Goal: Task Accomplishment & Management: Manage account settings

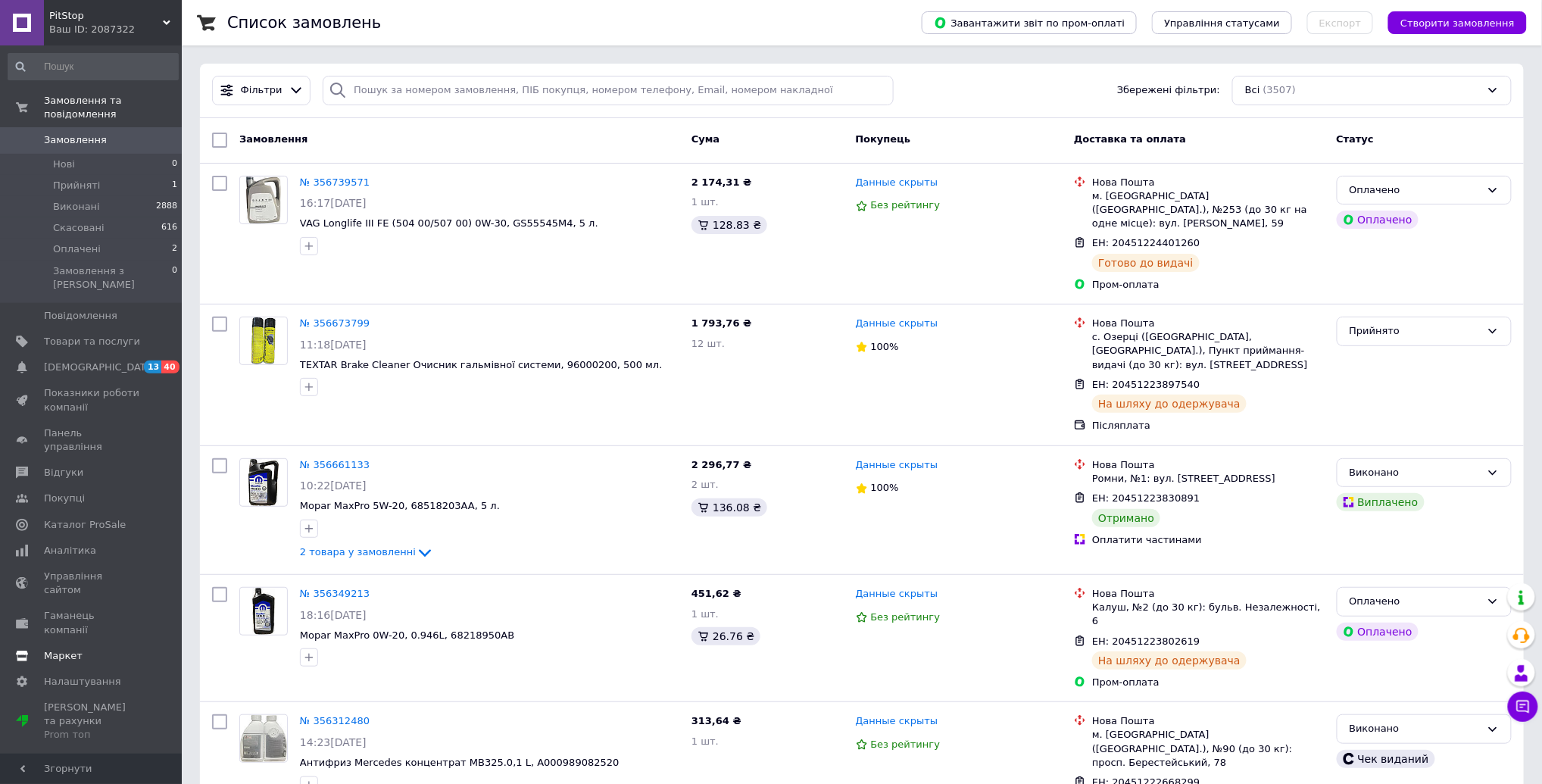
click at [103, 643] on link "Маркет" at bounding box center [93, 655] width 186 height 26
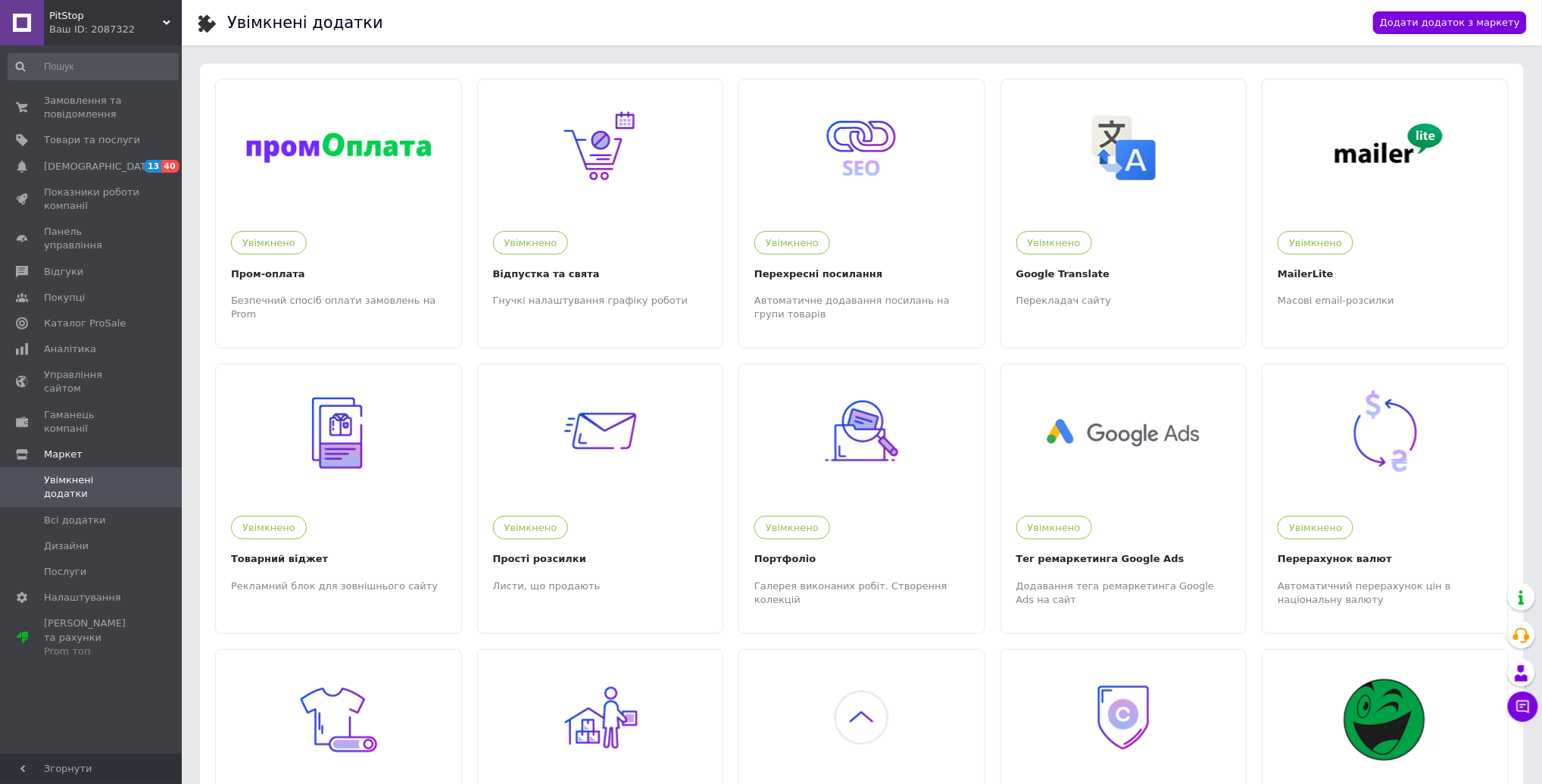
scroll to position [467, 0]
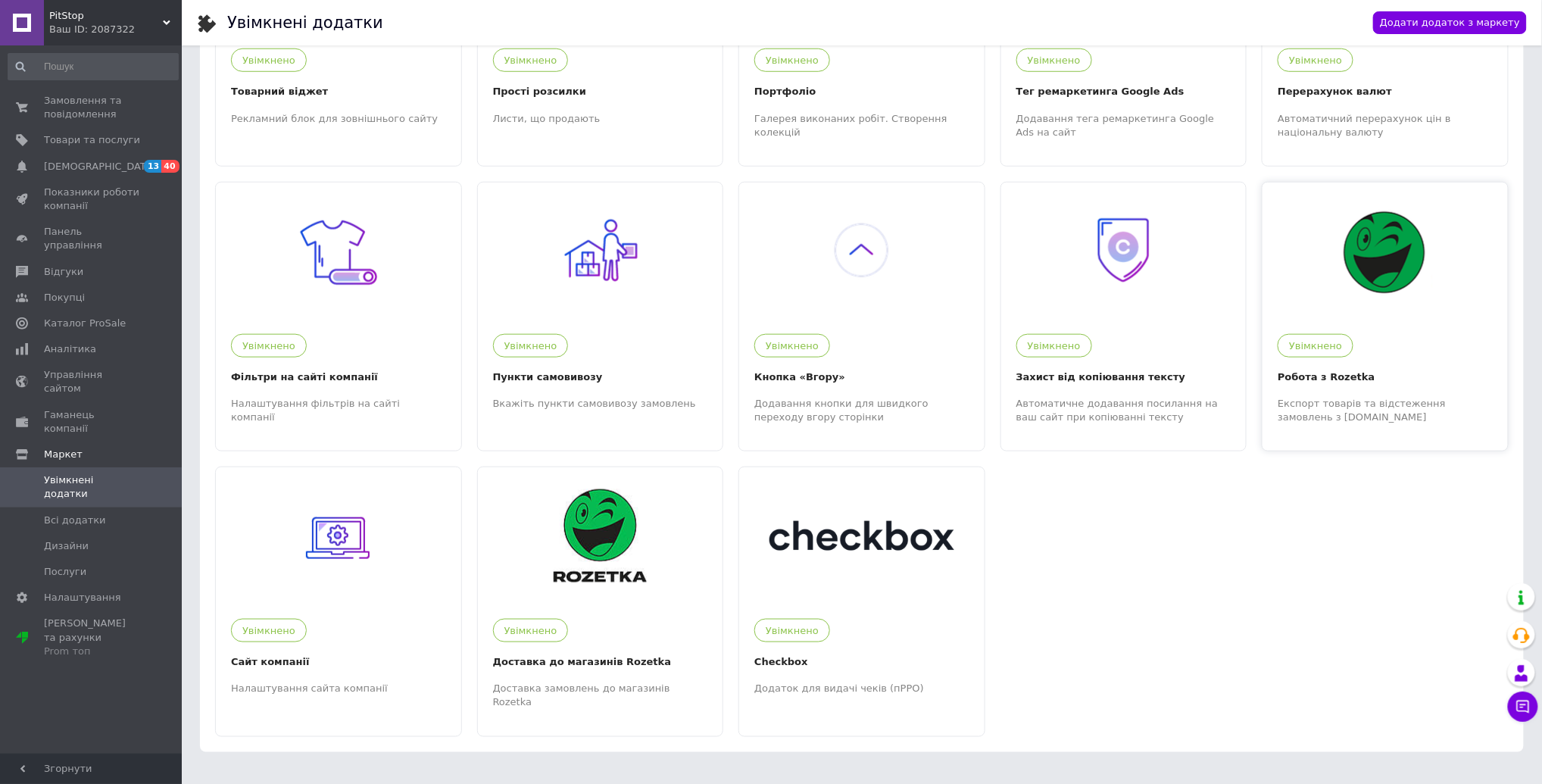
click at [1341, 309] on div at bounding box center [1385, 251] width 245 height 136
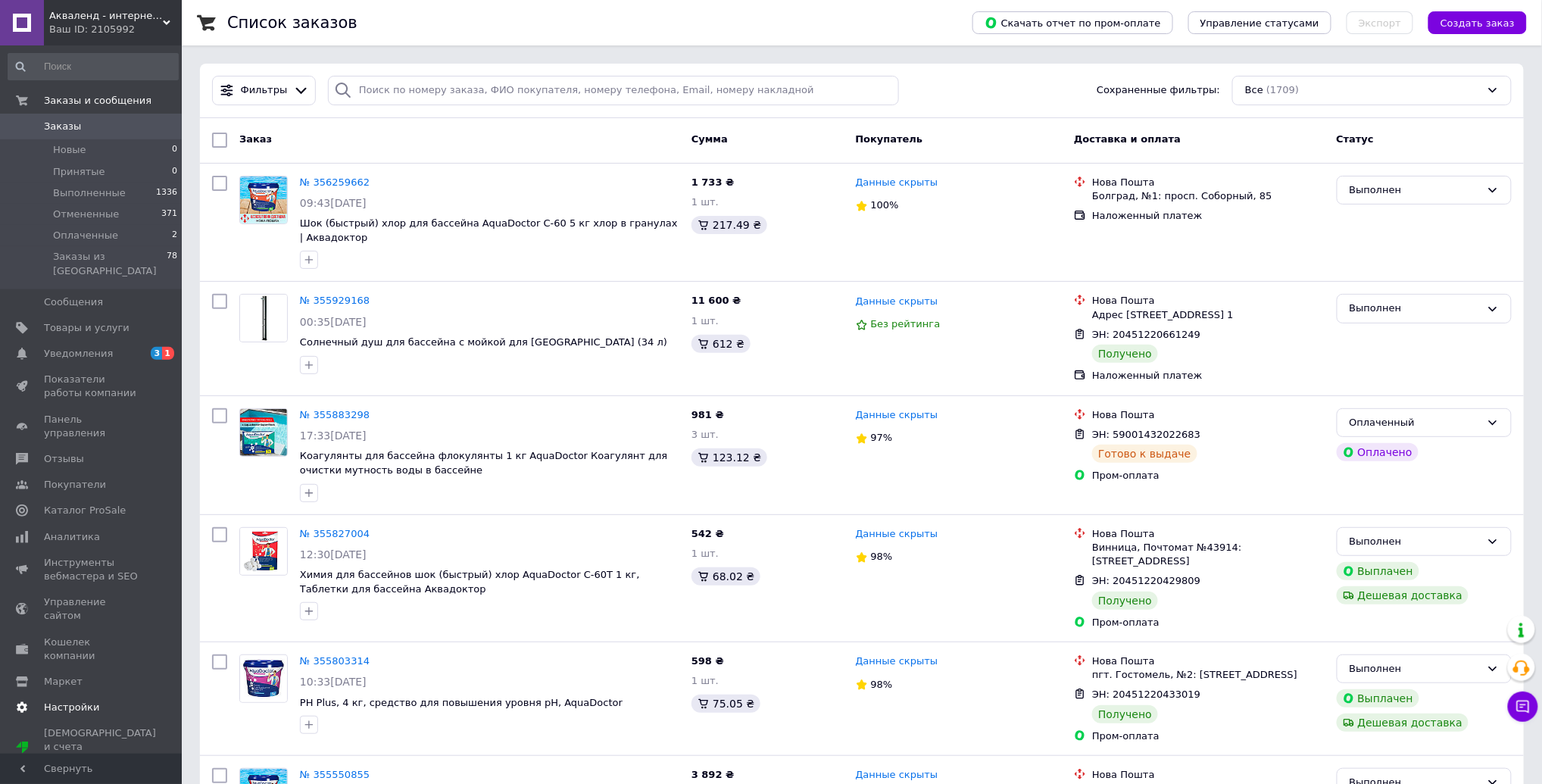
click at [73, 701] on span "Настройки" at bounding box center [71, 707] width 55 height 13
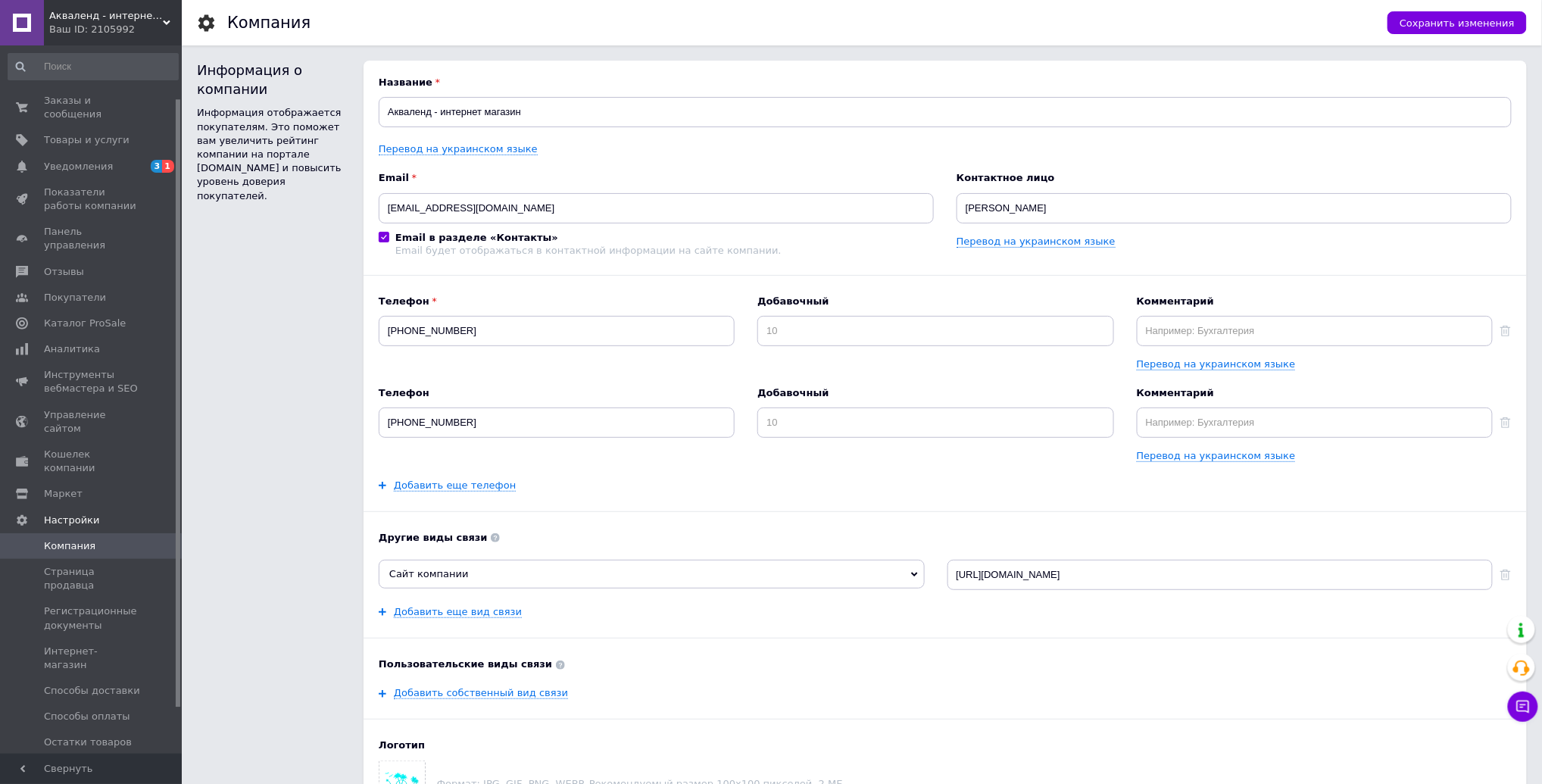
scroll to position [115, 0]
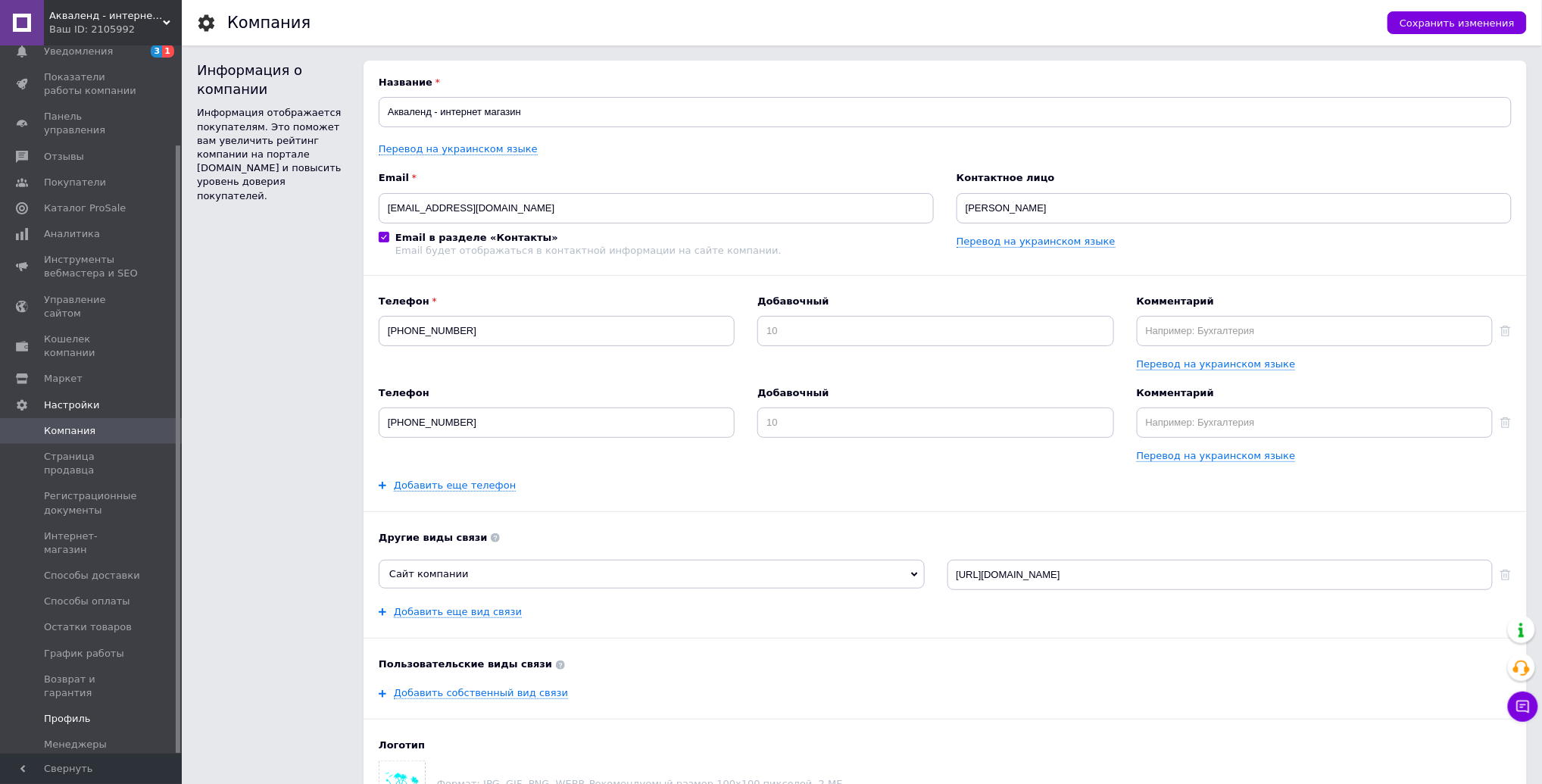
click at [91, 712] on span "Профиль" at bounding box center [92, 719] width 96 height 13
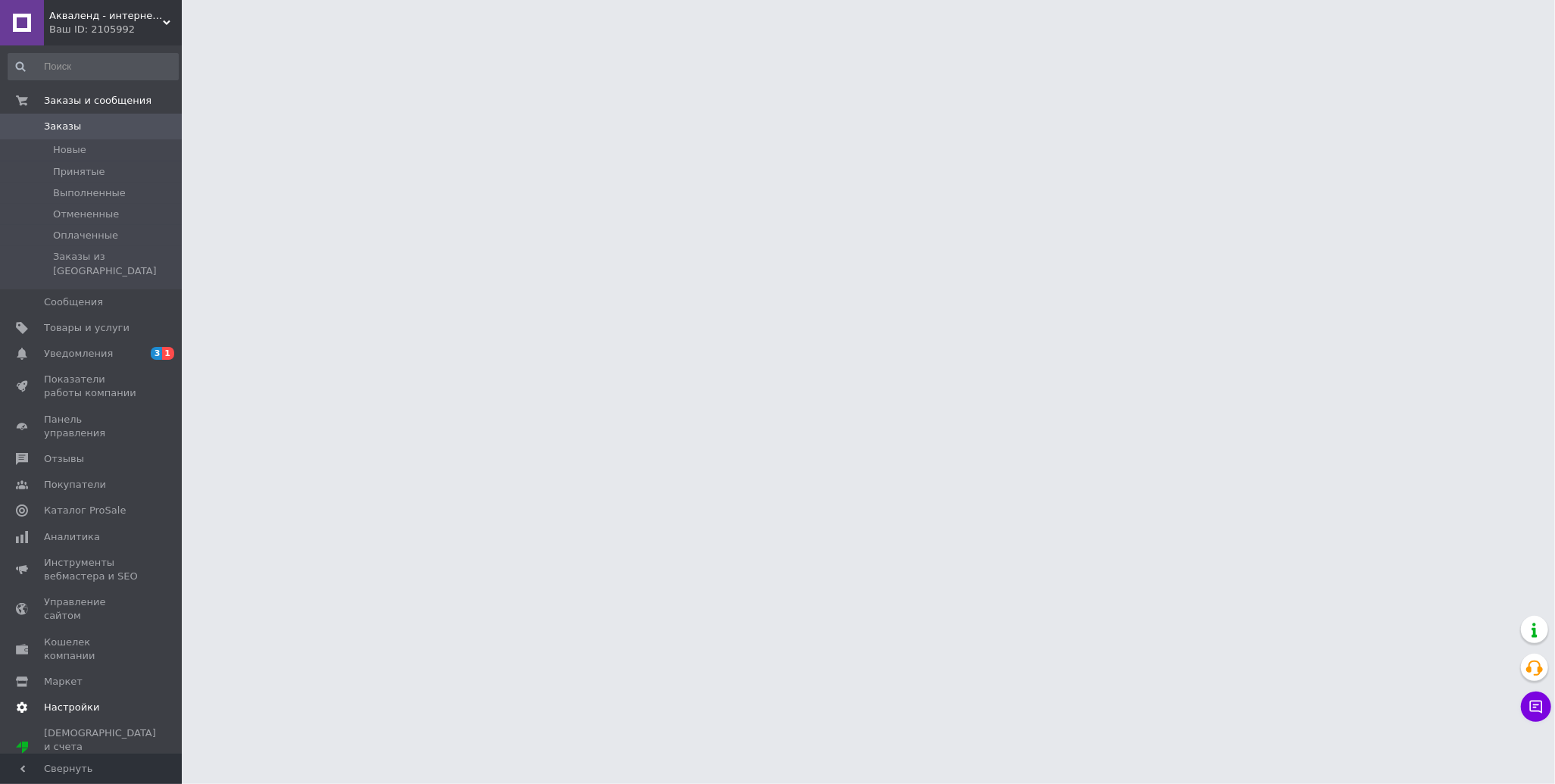
click at [101, 701] on span "Настройки" at bounding box center [92, 707] width 96 height 13
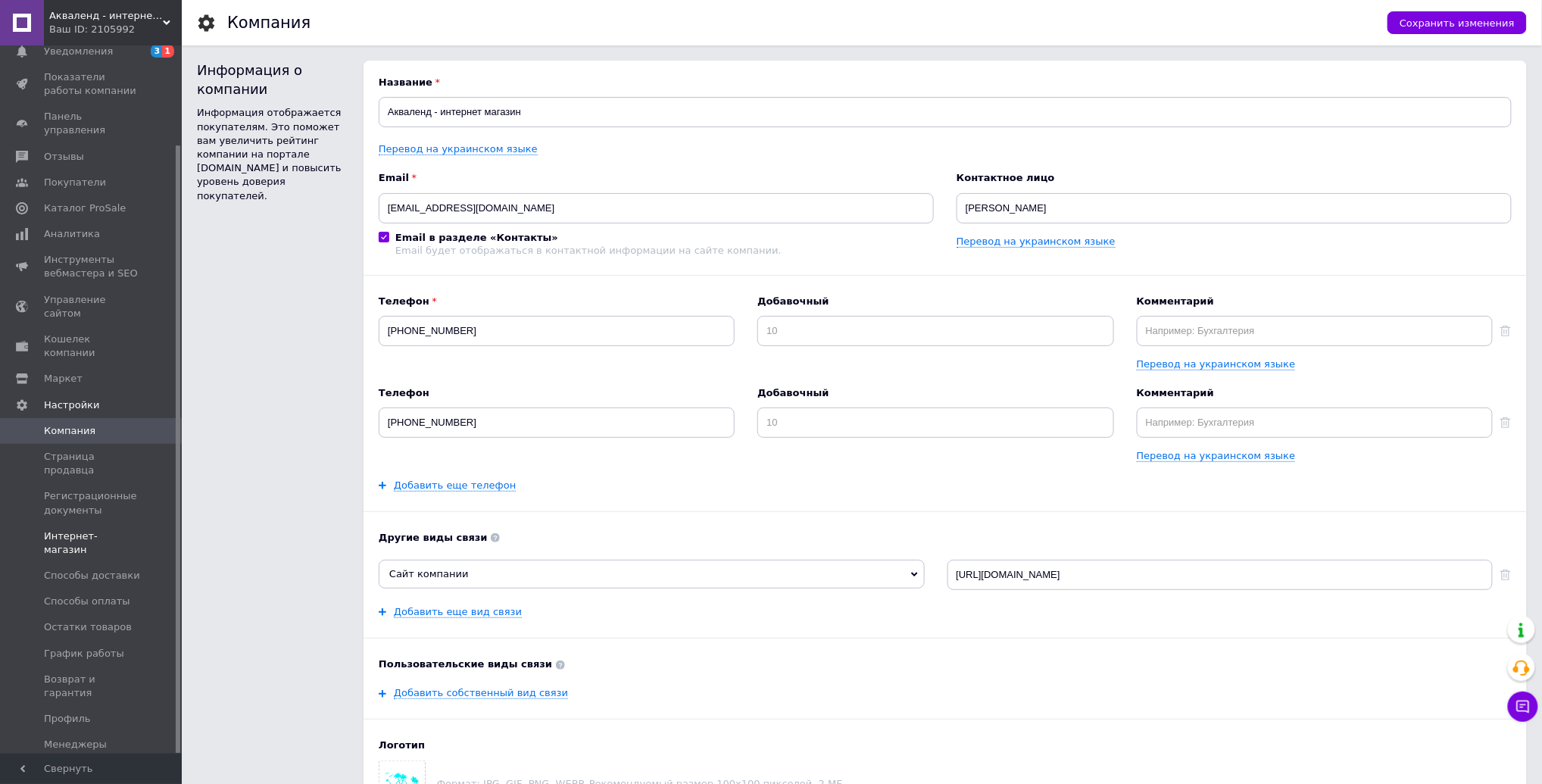
click at [115, 523] on link "Интернет-магазин" at bounding box center [93, 543] width 186 height 40
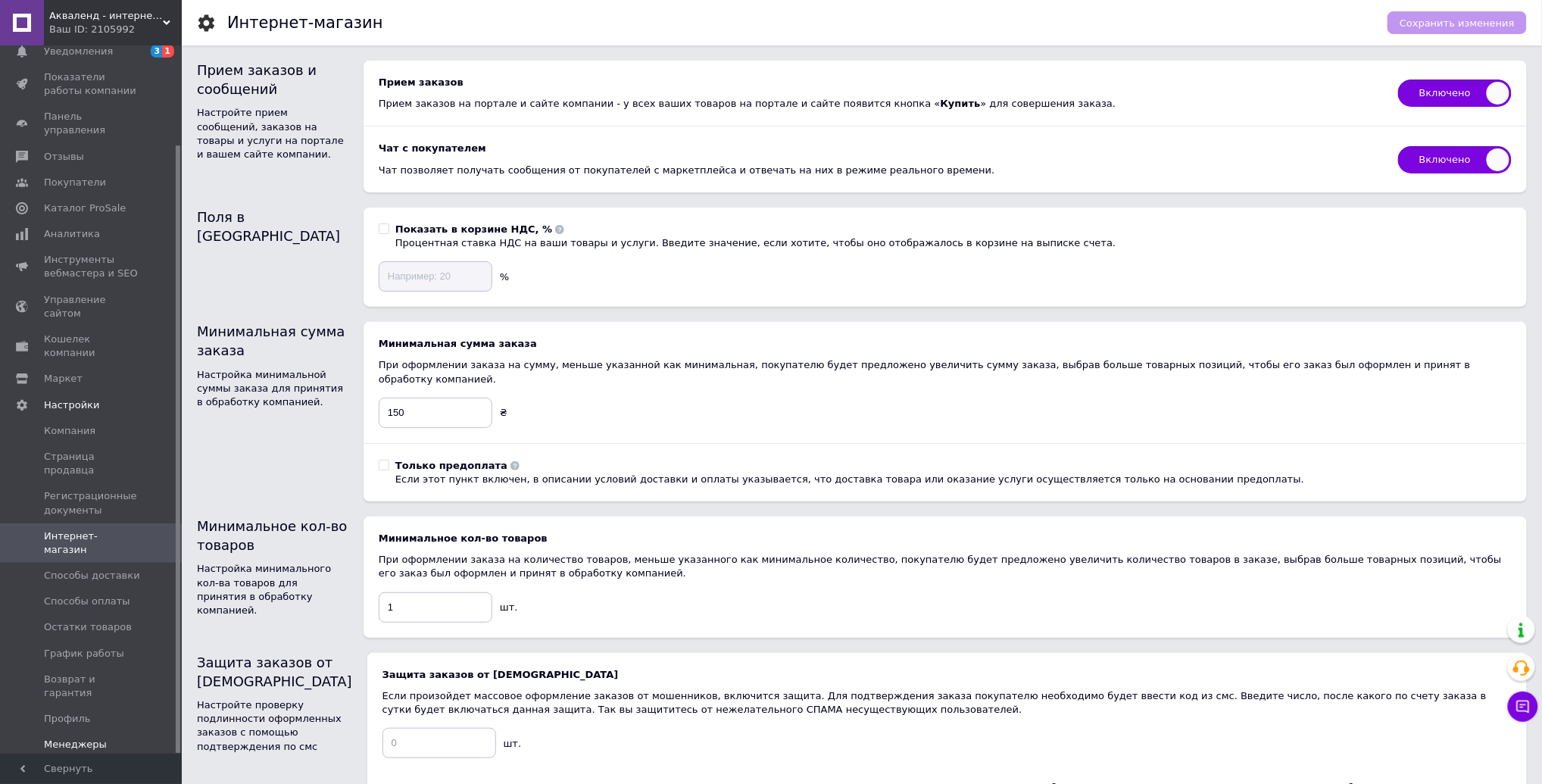
click at [79, 738] on span "Менеджеры" at bounding box center [75, 744] width 62 height 13
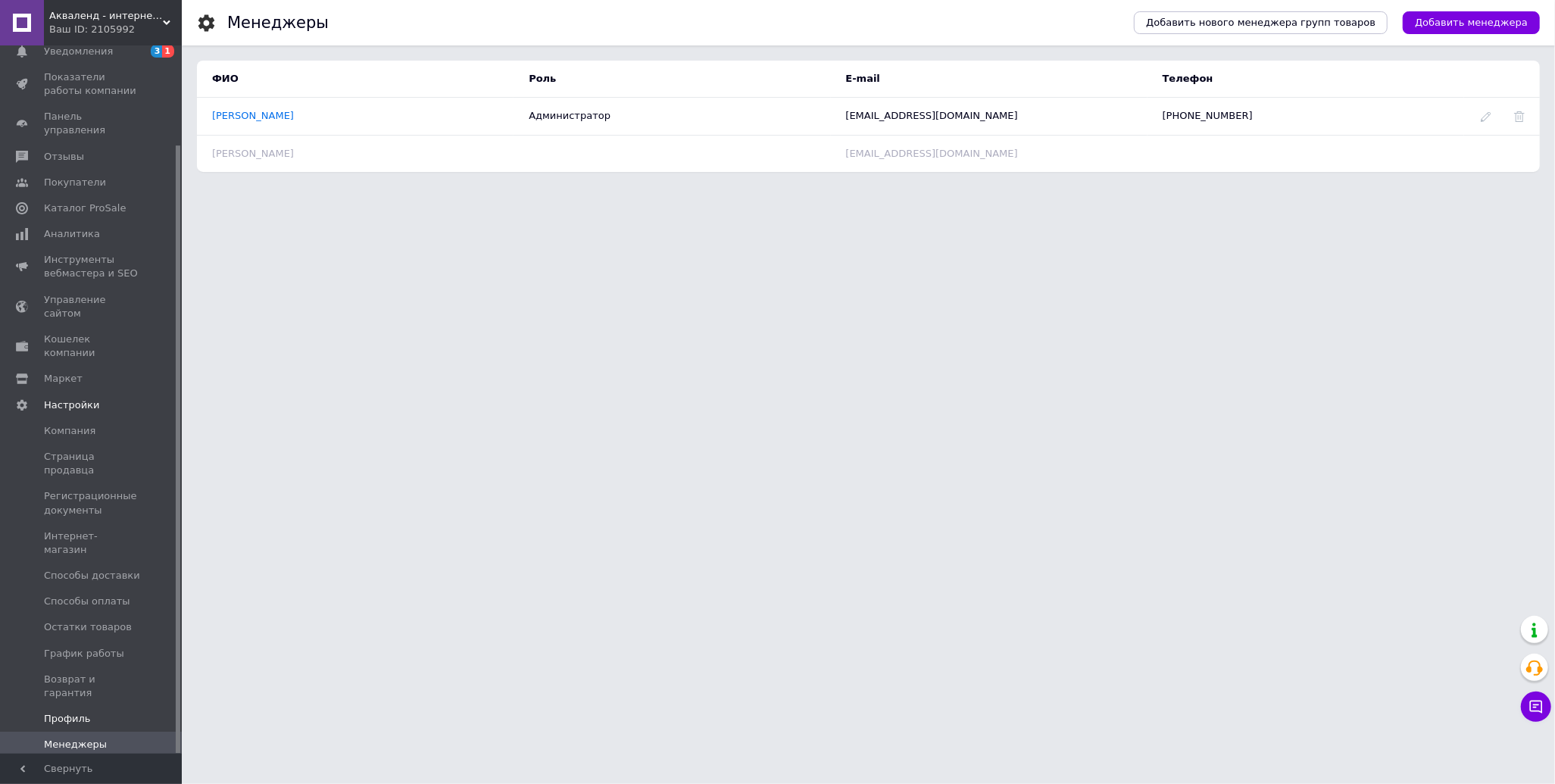
click at [80, 706] on link "Профиль" at bounding box center [93, 718] width 186 height 26
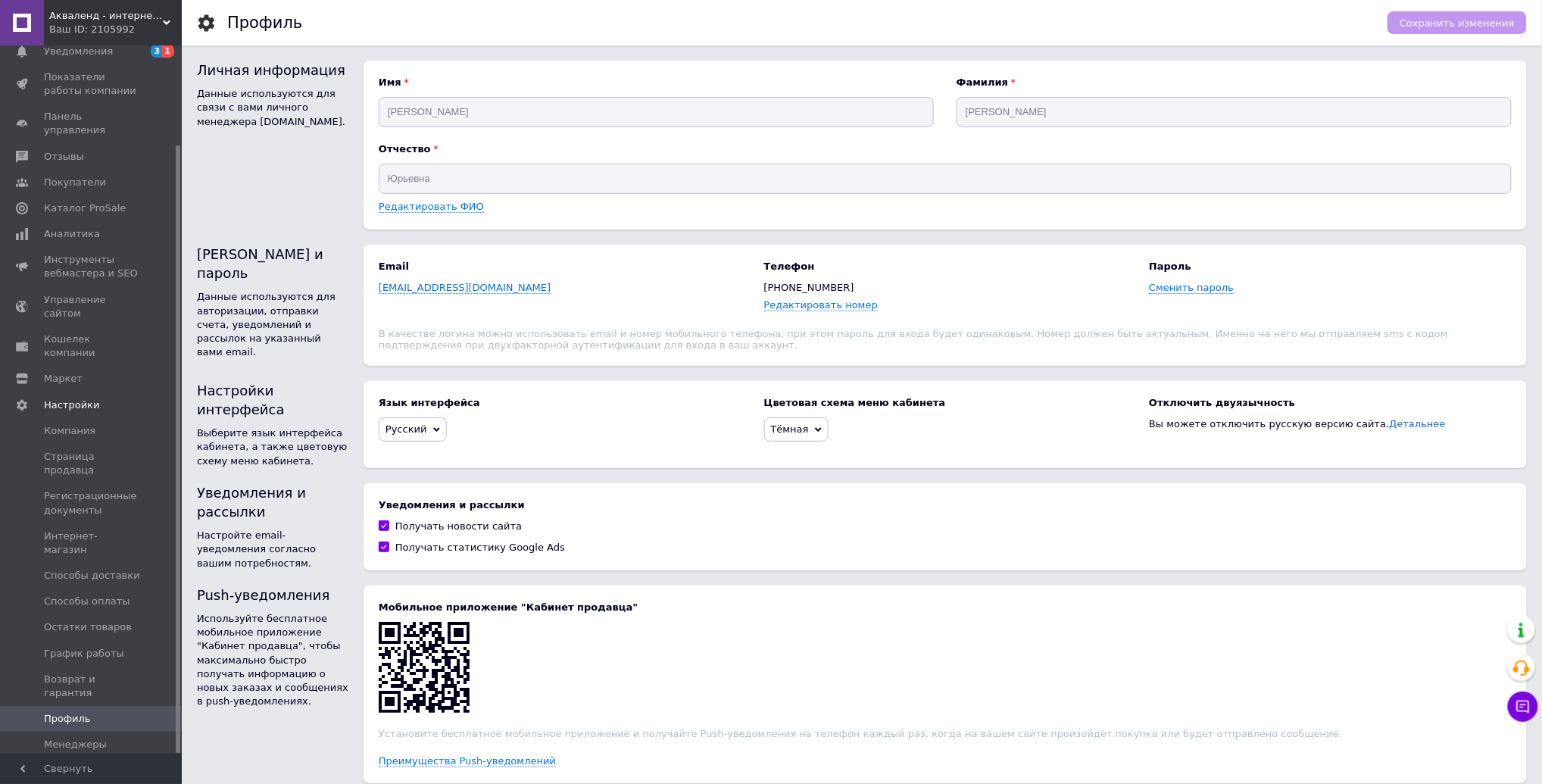
click at [120, 13] on span "Акваленд - интернет магазин" at bounding box center [106, 16] width 114 height 13
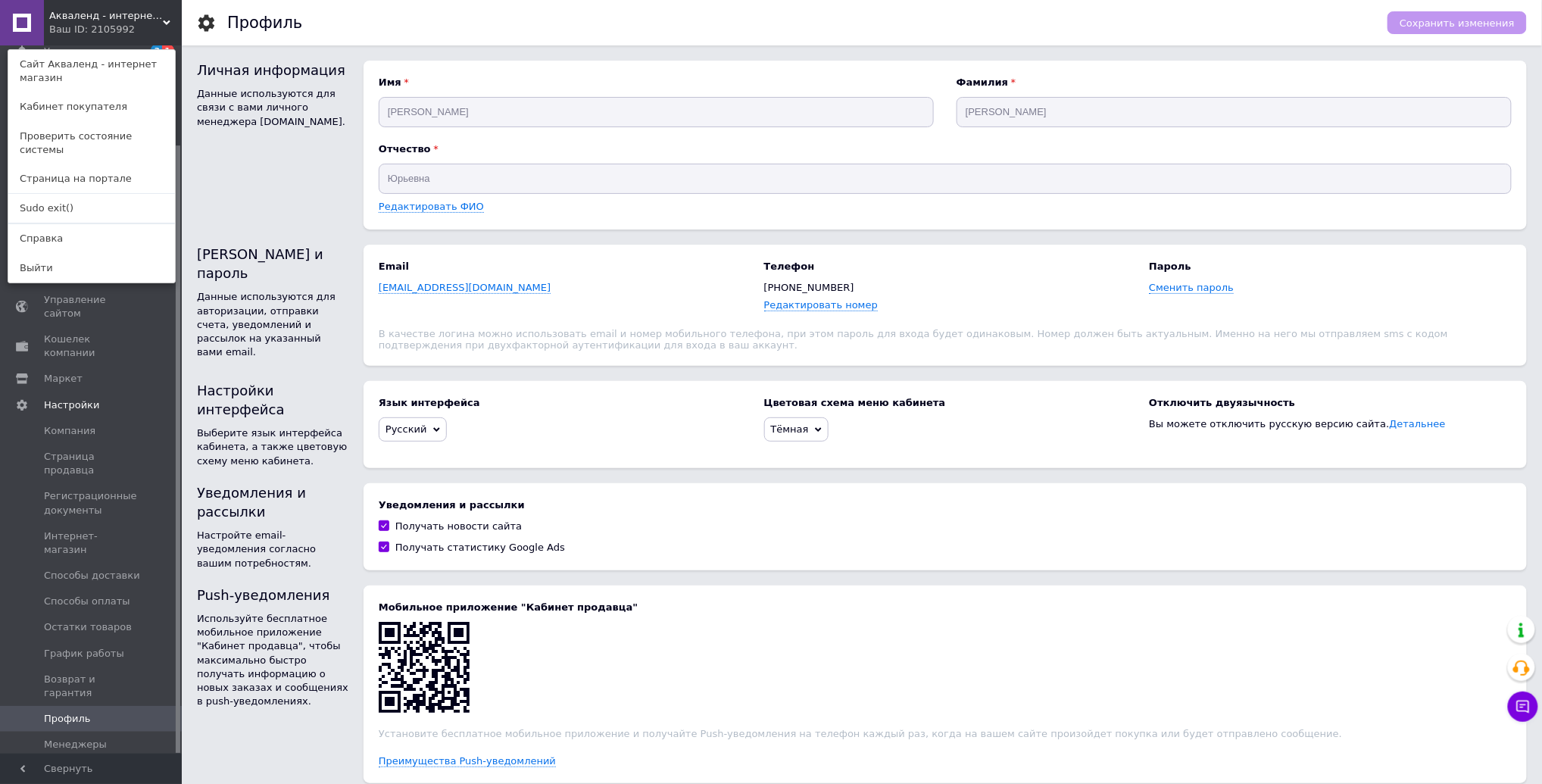
click at [120, 13] on span "Акваленд - интернет магазин" at bounding box center [106, 16] width 114 height 13
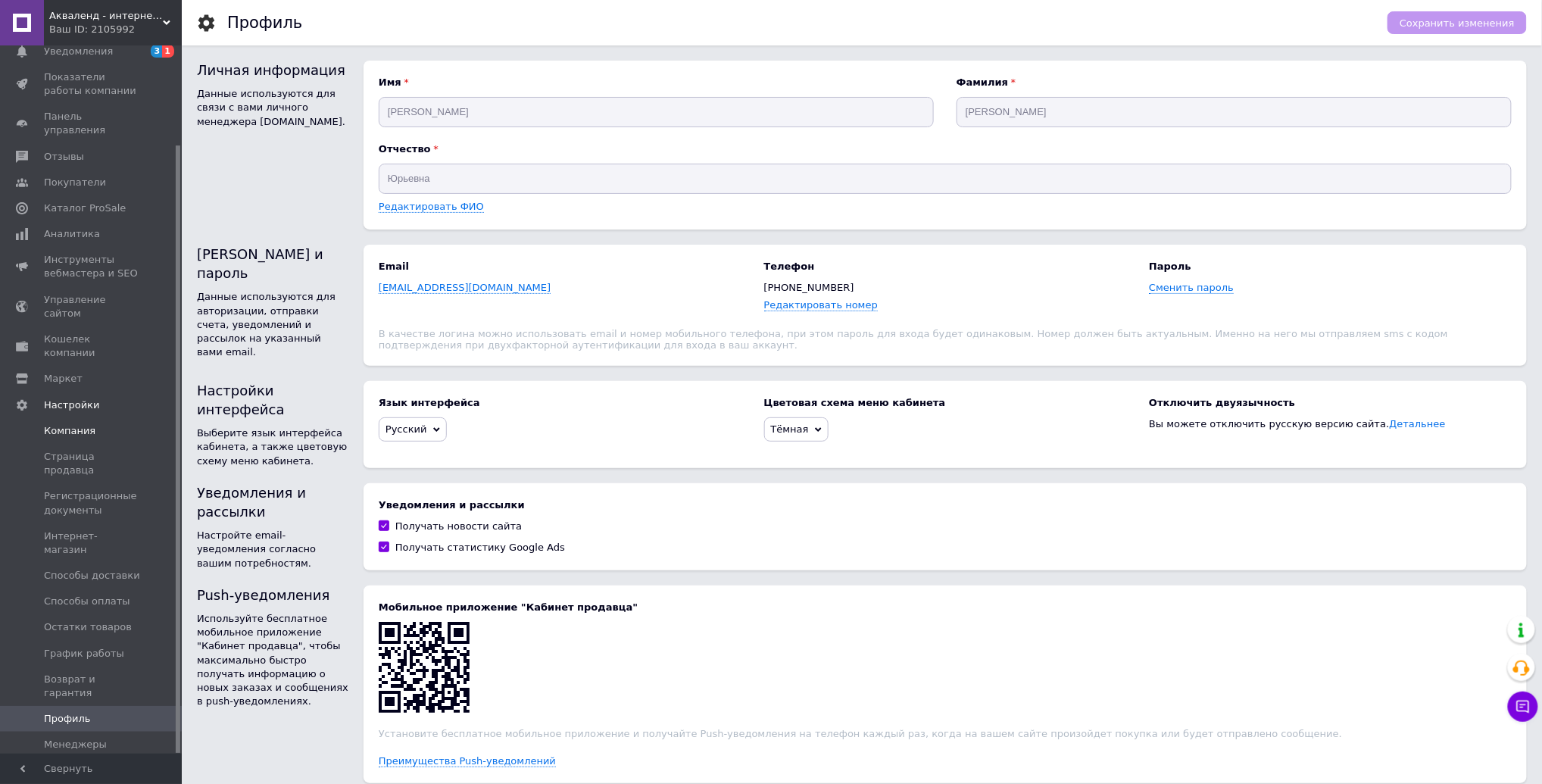
click at [80, 418] on link "Компания" at bounding box center [93, 430] width 186 height 26
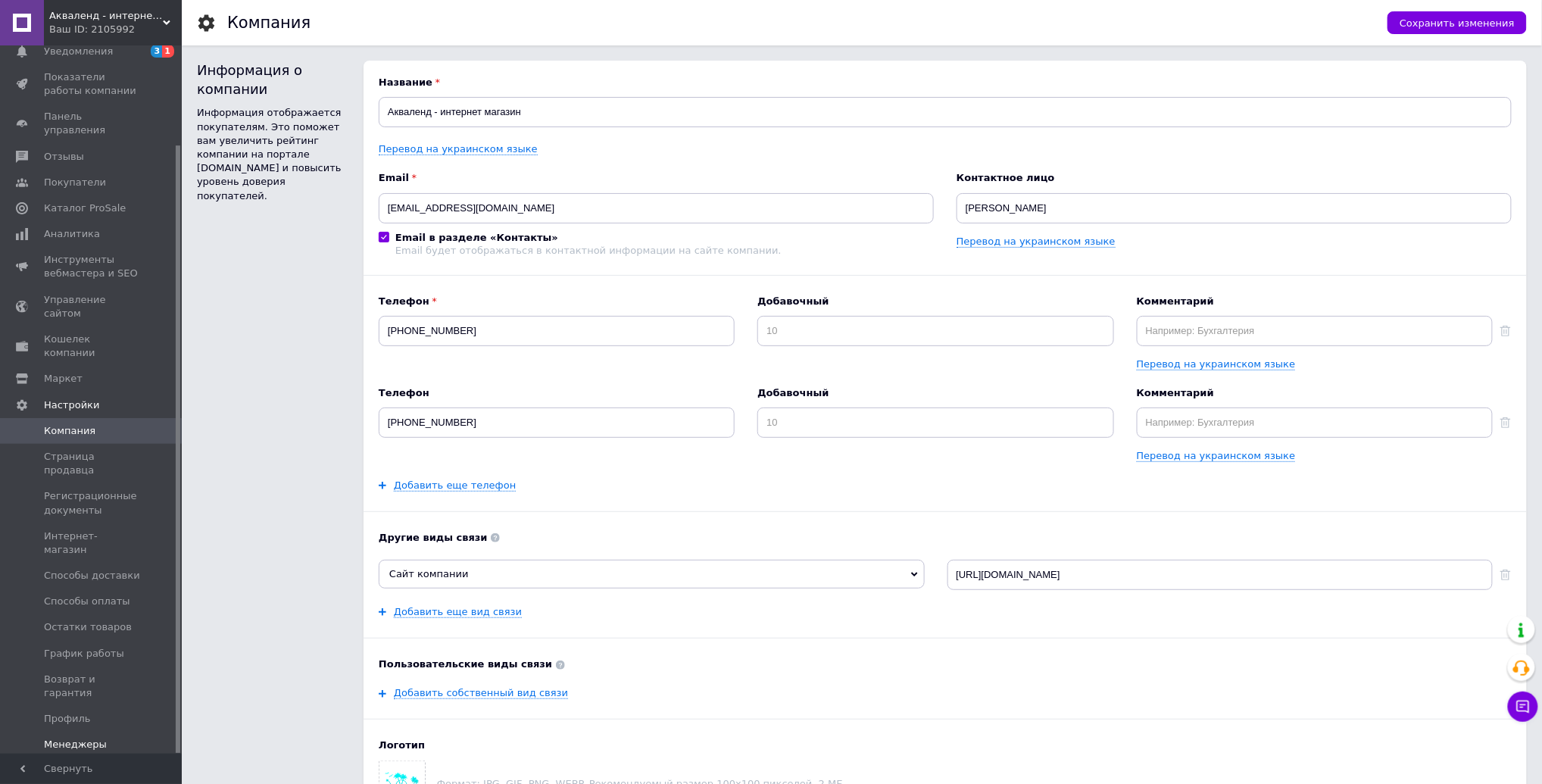
click at [86, 738] on span "Менеджеры" at bounding box center [75, 744] width 62 height 13
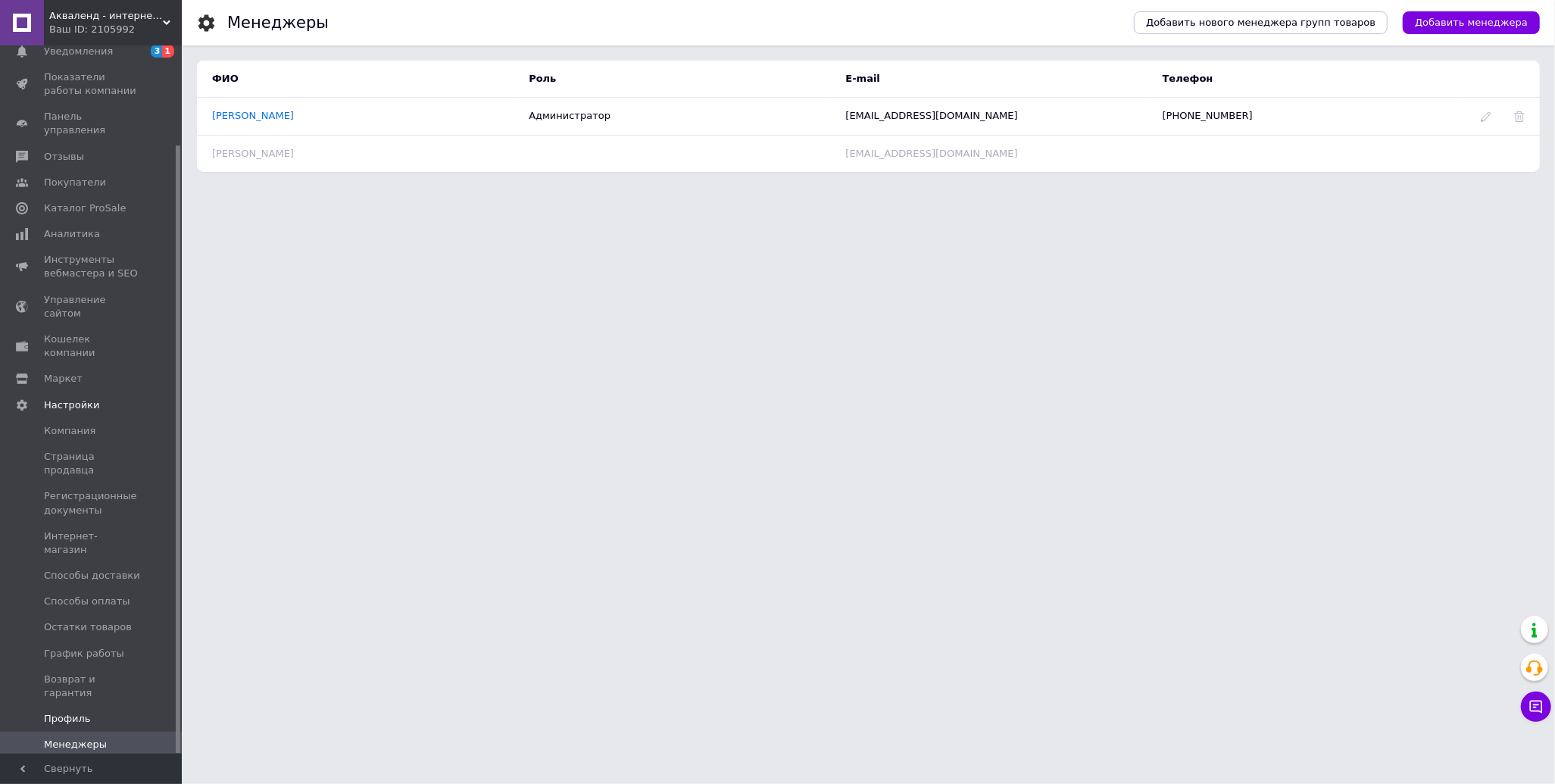
click at [88, 712] on span "Профиль" at bounding box center [92, 719] width 96 height 13
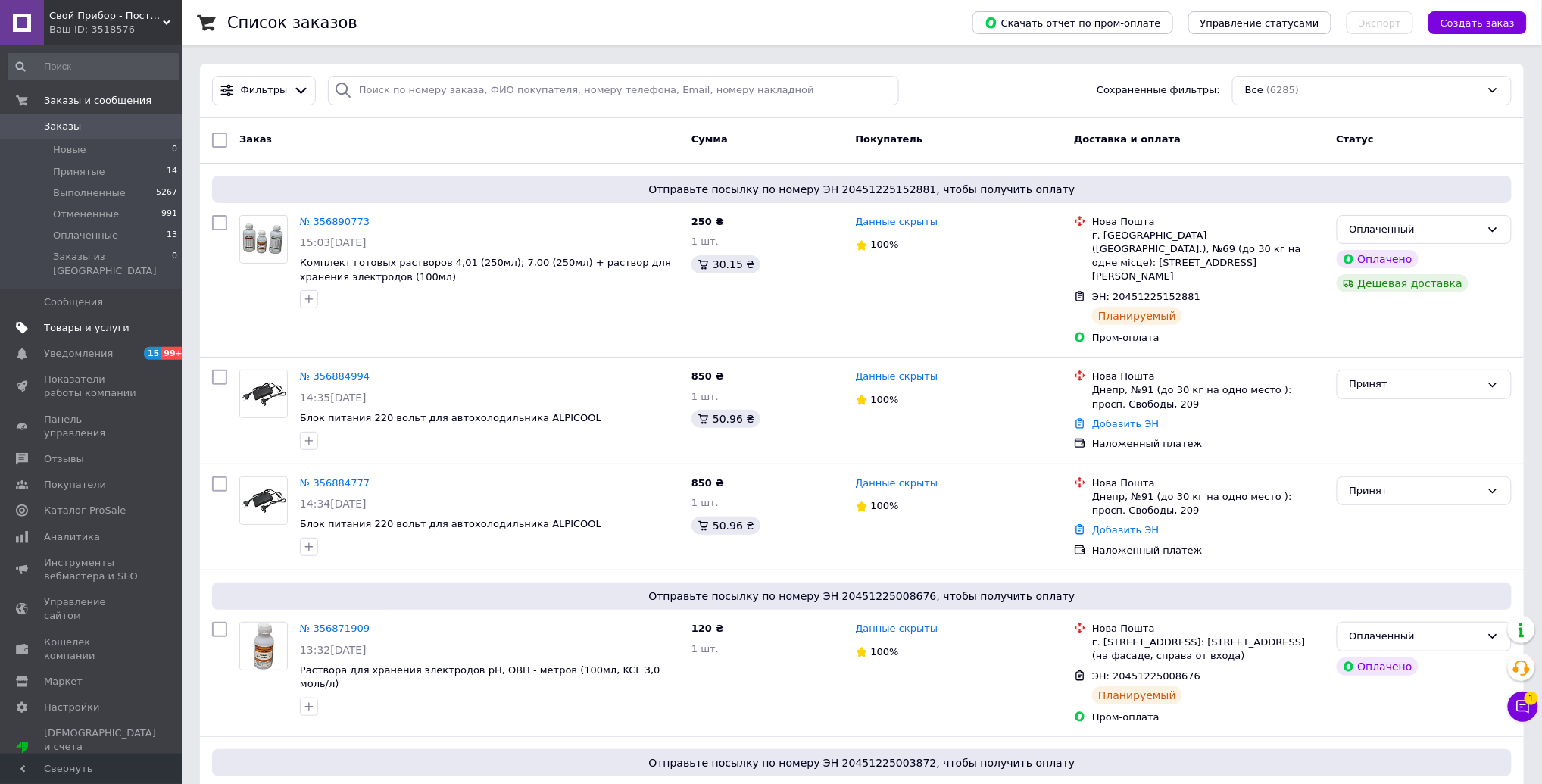
click at [101, 322] on span "Товары и услуги" at bounding box center [86, 328] width 85 height 13
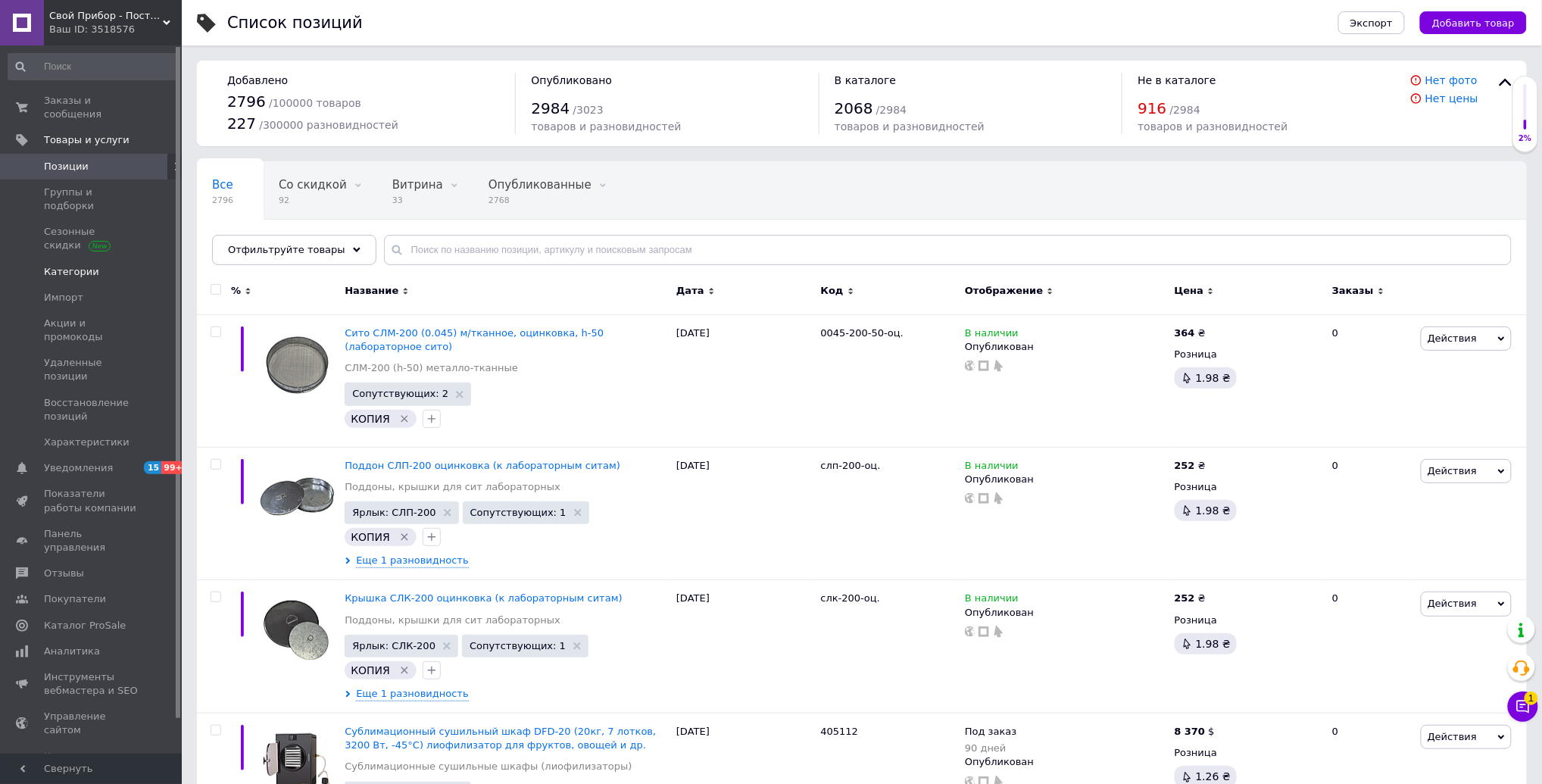
click at [100, 268] on link "Категории" at bounding box center [93, 271] width 186 height 26
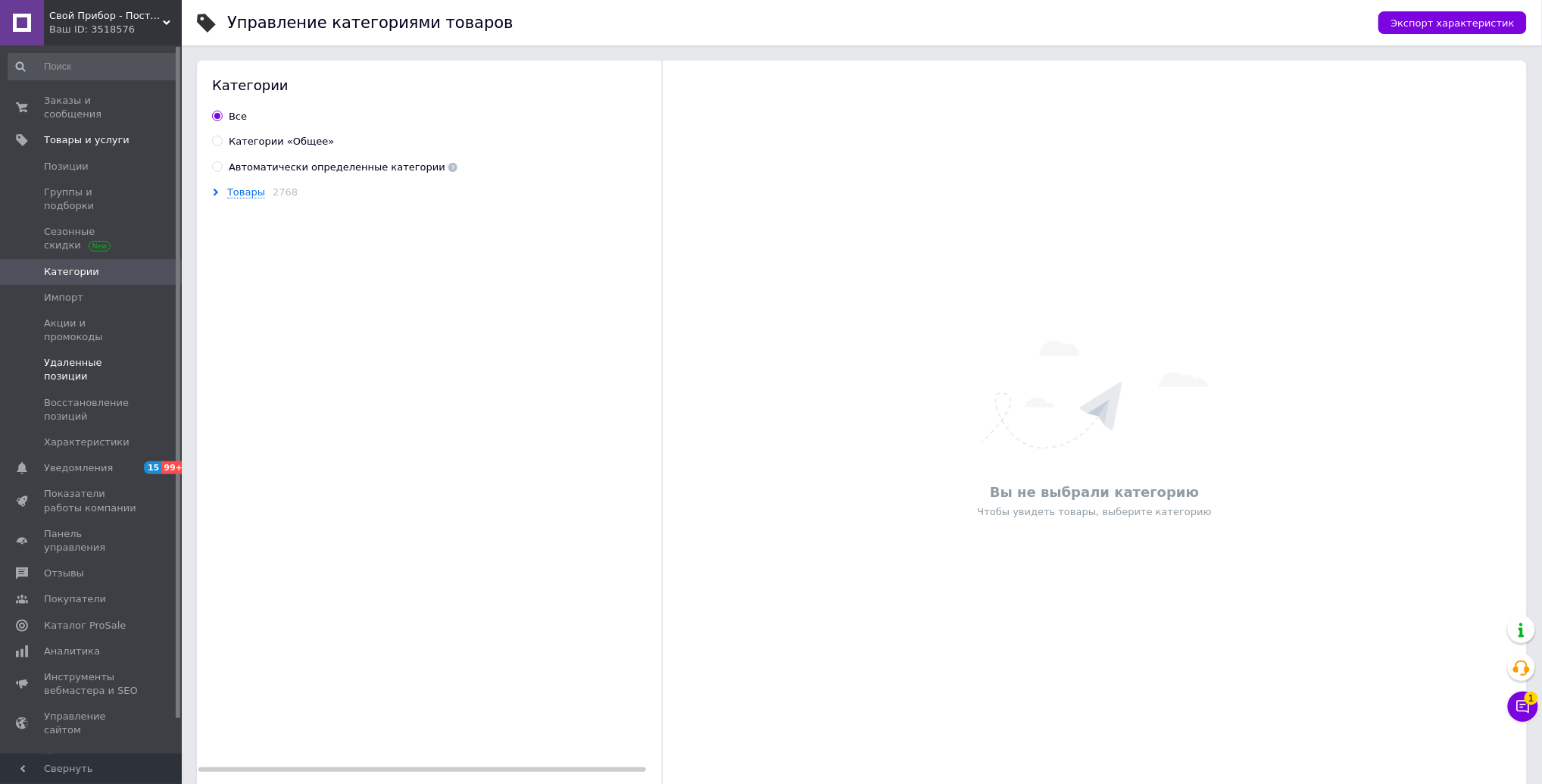
click at [98, 350] on link "Удаленные позиции" at bounding box center [93, 370] width 186 height 40
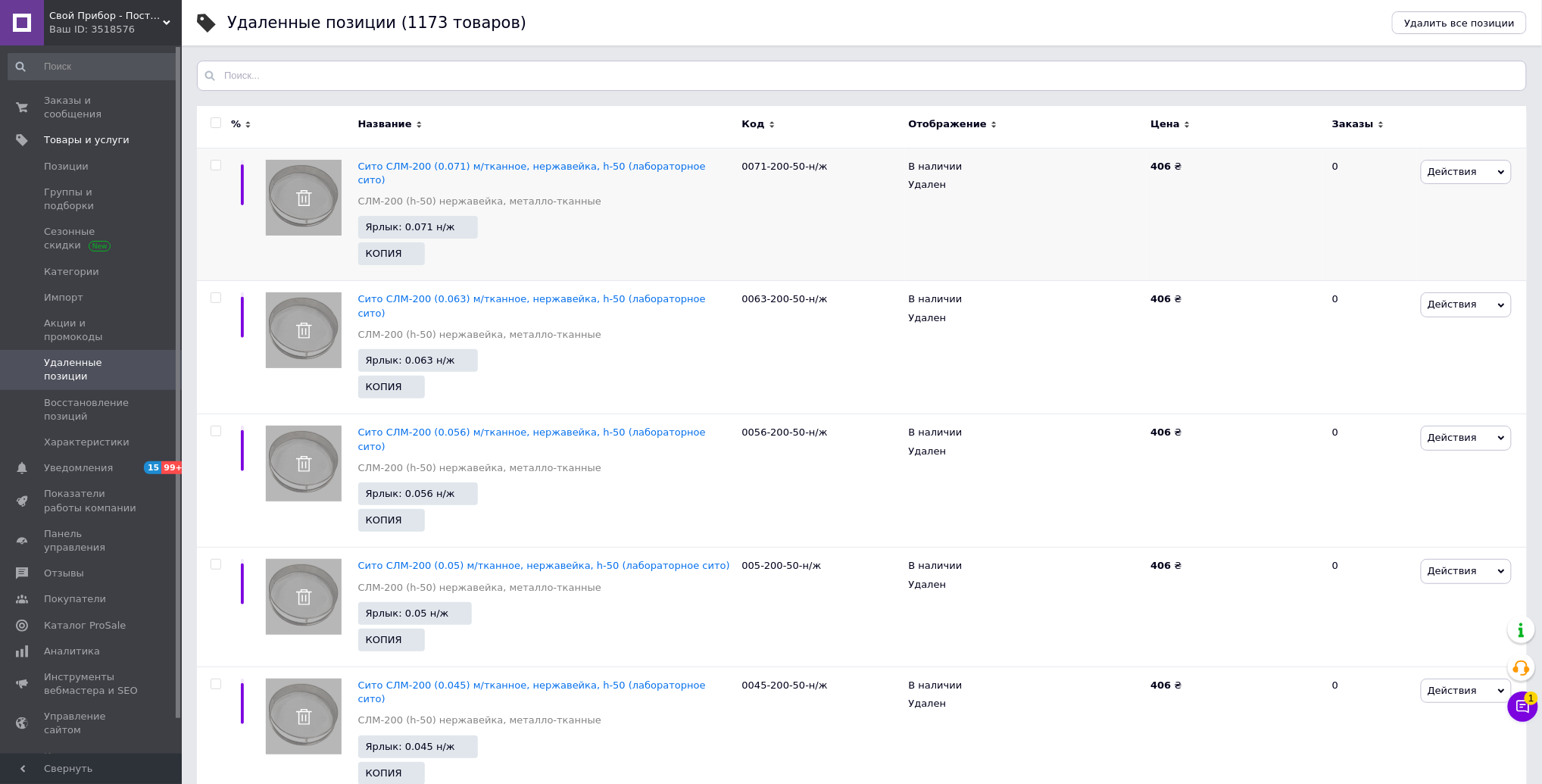
click at [1457, 177] on span "Действия" at bounding box center [1466, 172] width 91 height 25
click at [1457, 177] on span "Действия" at bounding box center [1452, 171] width 49 height 11
click at [101, 396] on span "Восстановление позиций" at bounding box center [92, 409] width 96 height 27
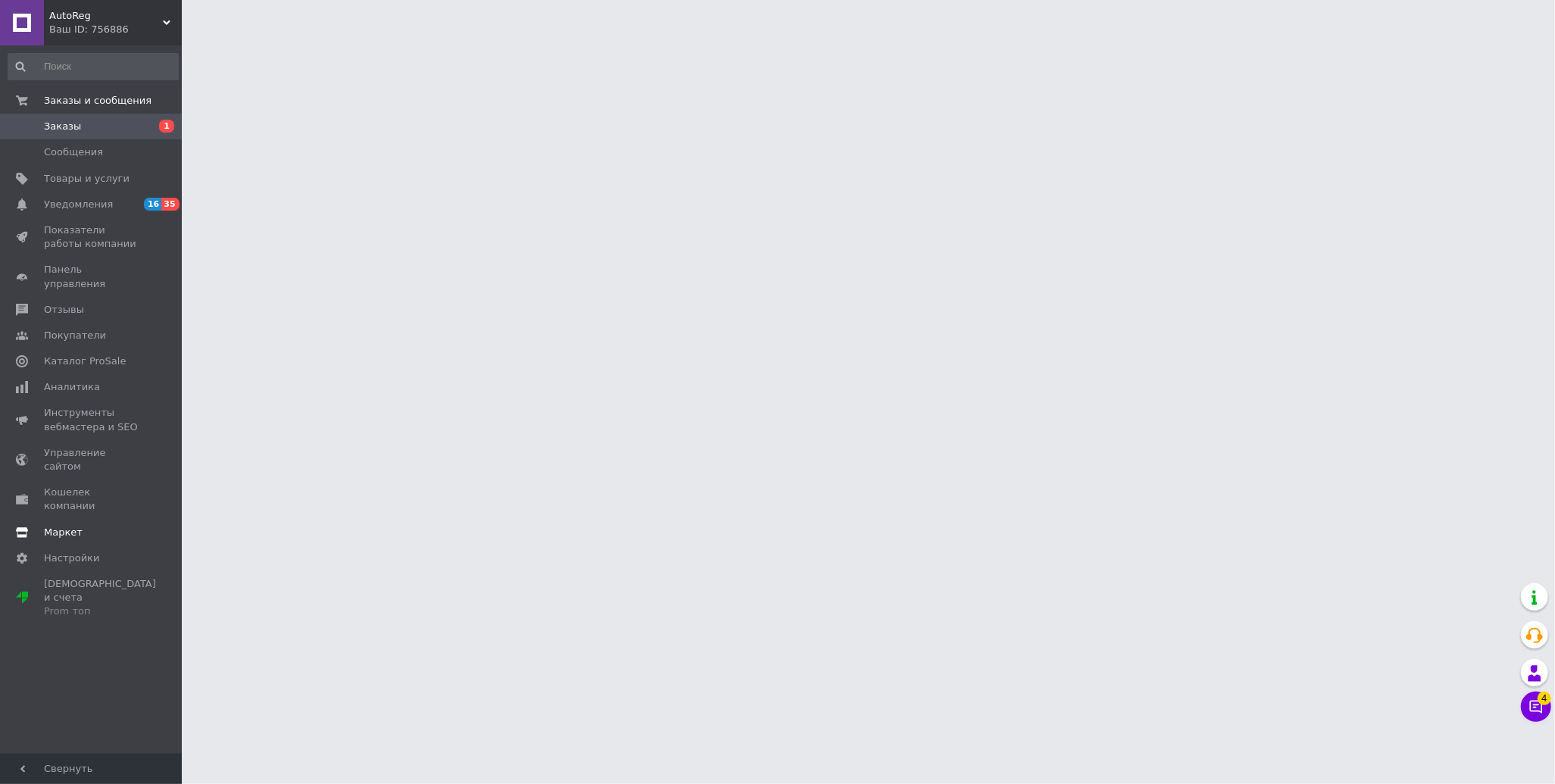
click at [106, 526] on span "Маркет" at bounding box center [92, 532] width 96 height 13
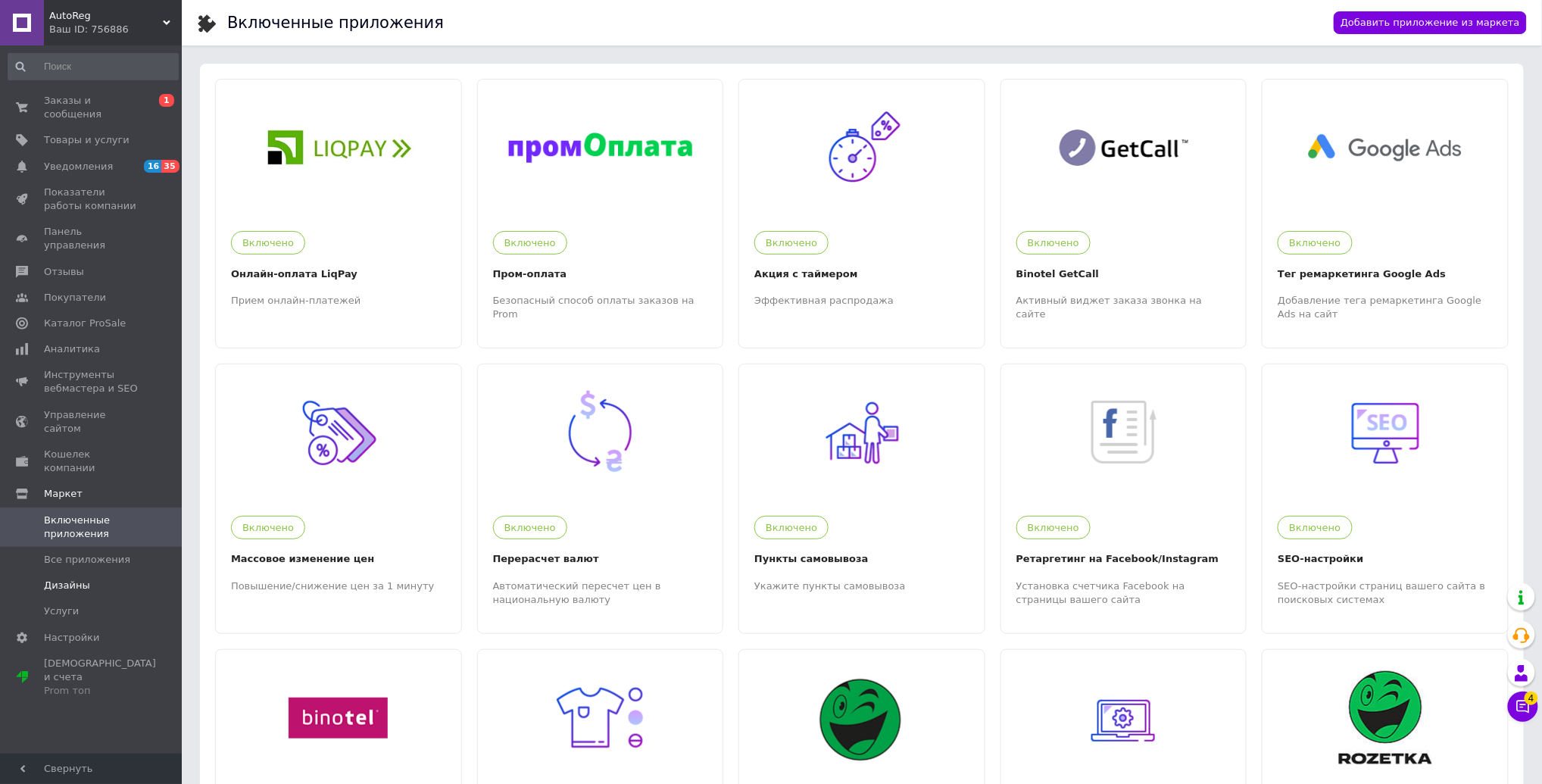
click at [83, 579] on span "Дизайны" at bounding box center [66, 585] width 46 height 13
